Goal: Information Seeking & Learning: Learn about a topic

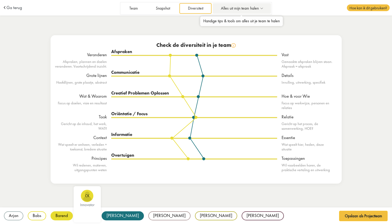
click at [243, 8] on span "Alles uit mijn team halen" at bounding box center [240, 8] width 38 height 4
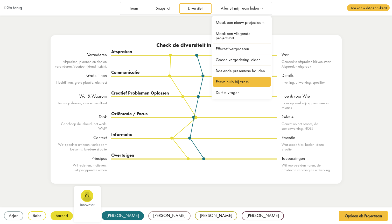
click at [225, 82] on link "Eerste hulp bij stress" at bounding box center [242, 82] width 58 height 10
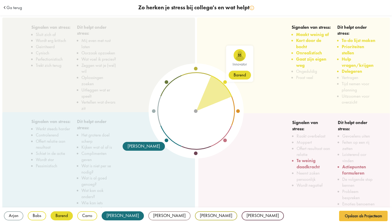
click at [236, 74] on div "Barend" at bounding box center [240, 75] width 22 height 9
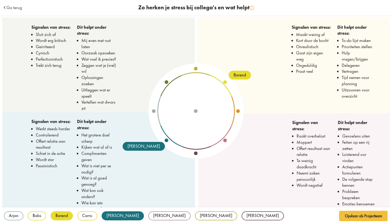
click at [237, 110] on span at bounding box center [238, 111] width 4 height 4
click at [225, 139] on span at bounding box center [225, 141] width 4 height 4
click at [220, 130] on div at bounding box center [196, 111] width 102 height 102
click at [11, 6] on span "Ga terug" at bounding box center [14, 7] width 16 height 4
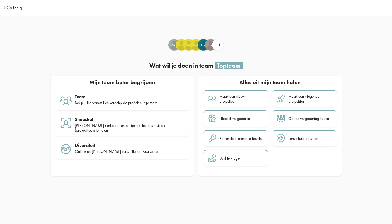
click at [11, 7] on span "Ga terug" at bounding box center [14, 7] width 16 height 4
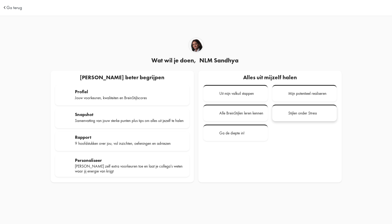
click at [302, 111] on div "Stijlen onder Stress" at bounding box center [302, 113] width 29 height 5
